Goal: Navigation & Orientation: Find specific page/section

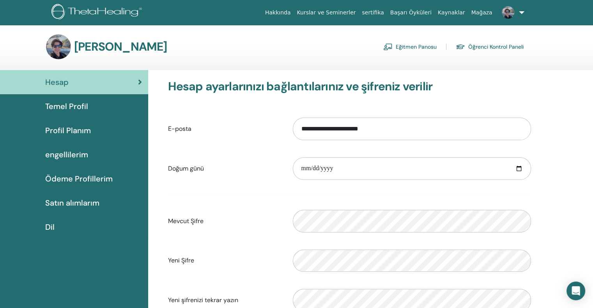
click at [521, 12] on link at bounding box center [511, 12] width 32 height 25
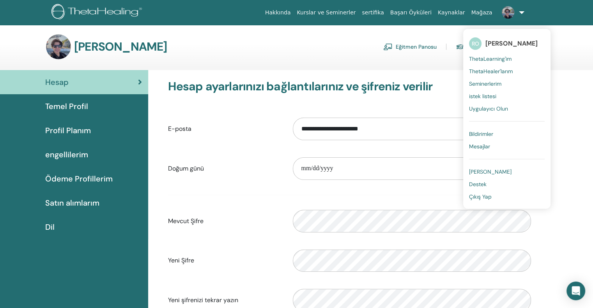
click at [483, 133] on font "Bildirimler" at bounding box center [481, 134] width 24 height 7
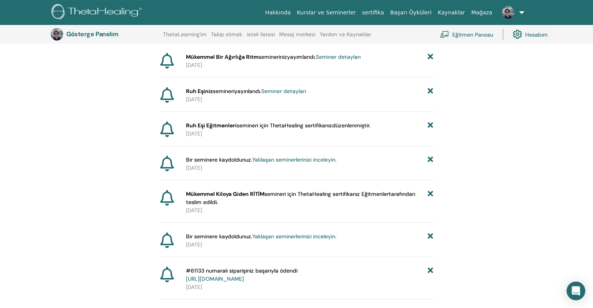
scroll to position [58, 0]
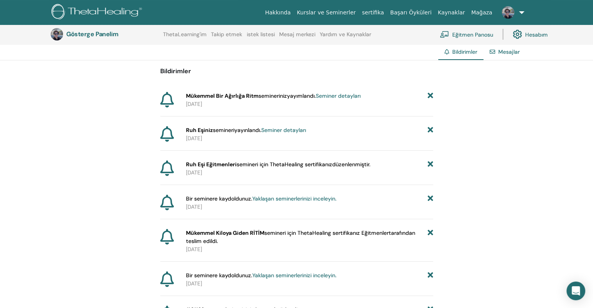
click at [499, 51] on font "Mesajlar" at bounding box center [508, 51] width 21 height 7
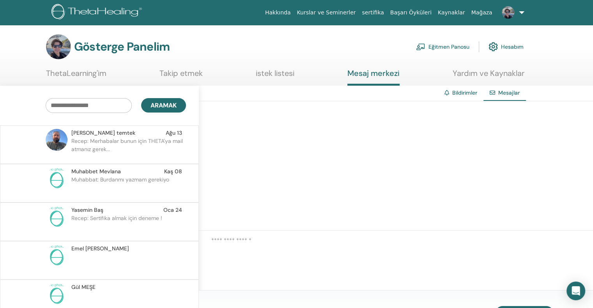
click at [290, 10] on link "Hakkında" at bounding box center [278, 12] width 32 height 14
